Goal: Transaction & Acquisition: Purchase product/service

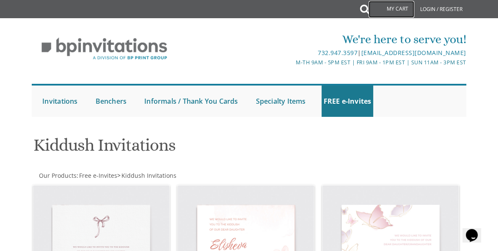
click at [401, 8] on link "My Cart" at bounding box center [391, 9] width 46 height 17
click at [399, 8] on link "My Cart" at bounding box center [391, 9] width 46 height 17
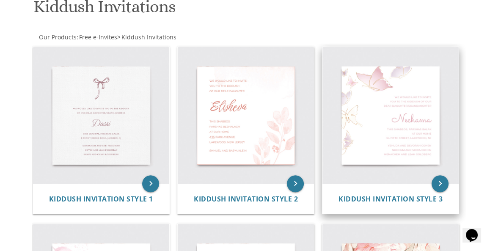
scroll to position [141, 0]
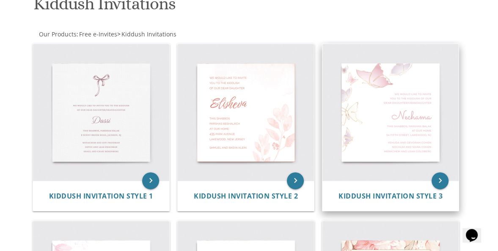
click at [397, 101] on img at bounding box center [390, 112] width 136 height 136
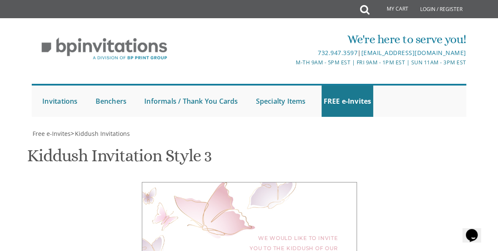
scroll to position [147, 0]
click at [302, 233] on div "We would like to invite you to the kiddush of our dear daughter/granddaughter" at bounding box center [249, 248] width 181 height 30
click at [303, 233] on div "We would like to invite you to the kiddush of our dear daughter/granddaughter" at bounding box center [249, 248] width 181 height 30
click at [312, 233] on div "We would like to invite you to the kiddush of our dear daughter/granddaughter" at bounding box center [249, 248] width 181 height 30
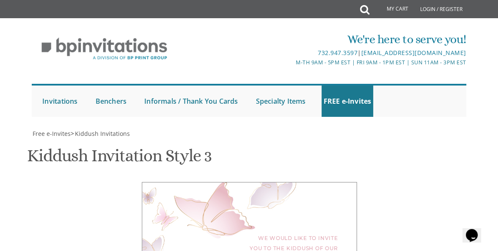
scroll to position [322, 0]
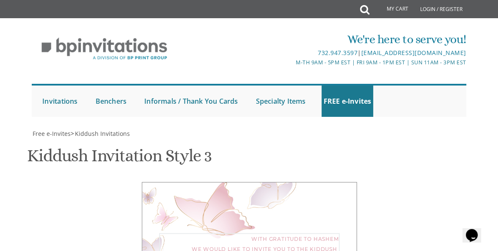
type textarea "With gratitude to Hashem we would like to invite you to the kiddush of our dear…"
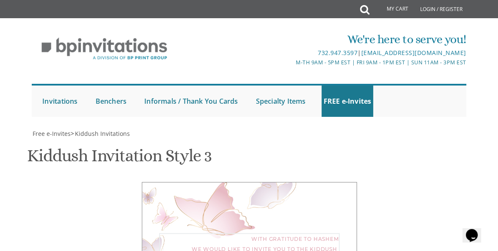
type textarea "[PERSON_NAME] [PERSON_NAME]"
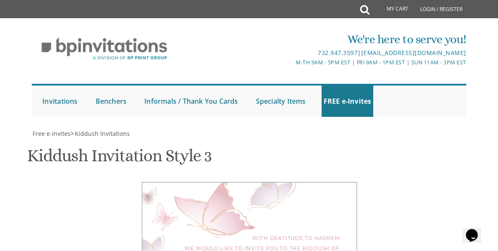
type textarea "[DATE] Parshas Ki [PERSON_NAME] [STREET_ADDRESS]"
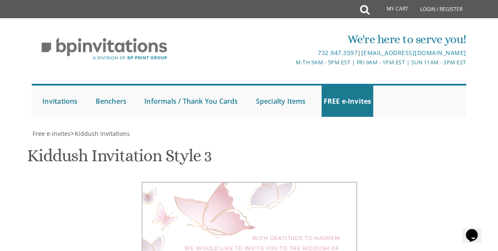
drag, startPoint x: 220, startPoint y: 189, endPoint x: 275, endPoint y: 188, distance: 54.1
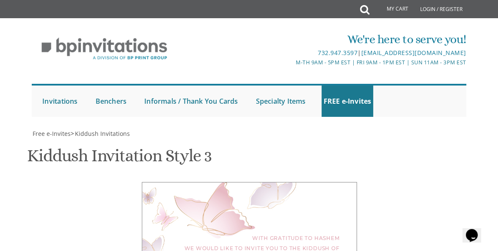
type textarea "[PERSON_NAME] and [PERSON_NAME] [PERSON_NAME] and [PERSON_NAME] [PERSON_NAME] a…"
